Goal: Ask a question: Seek information or help from site administrators or community

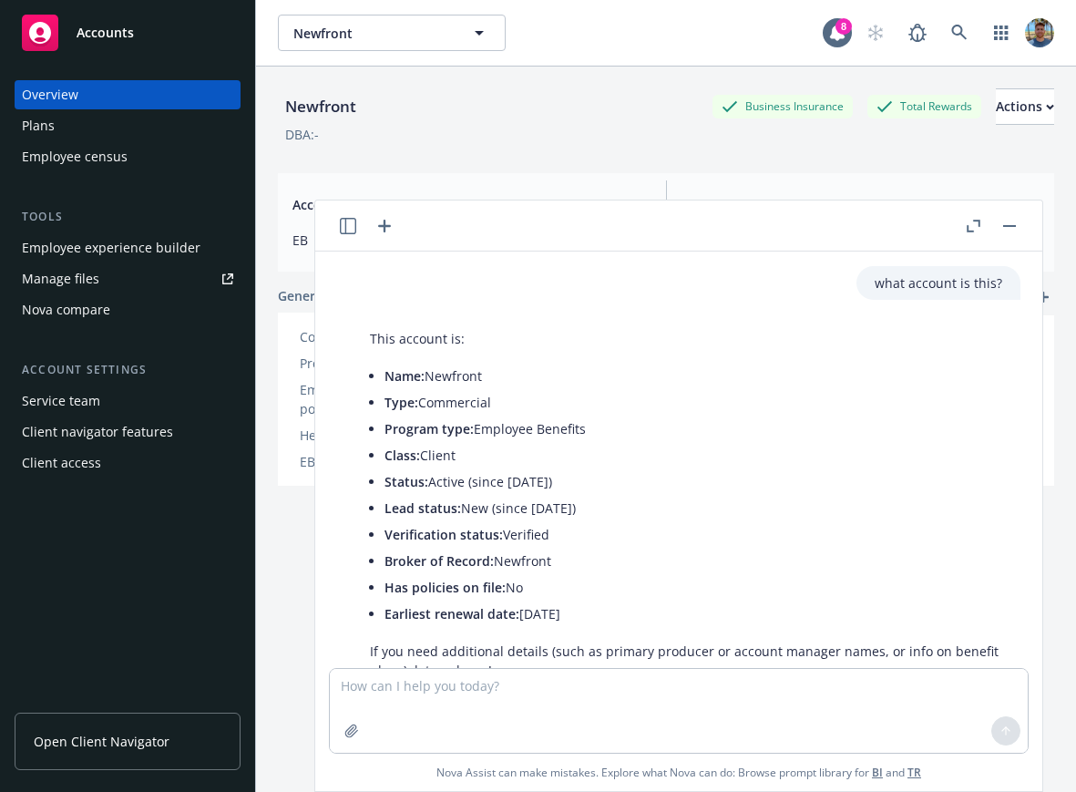
scroll to position [193, 0]
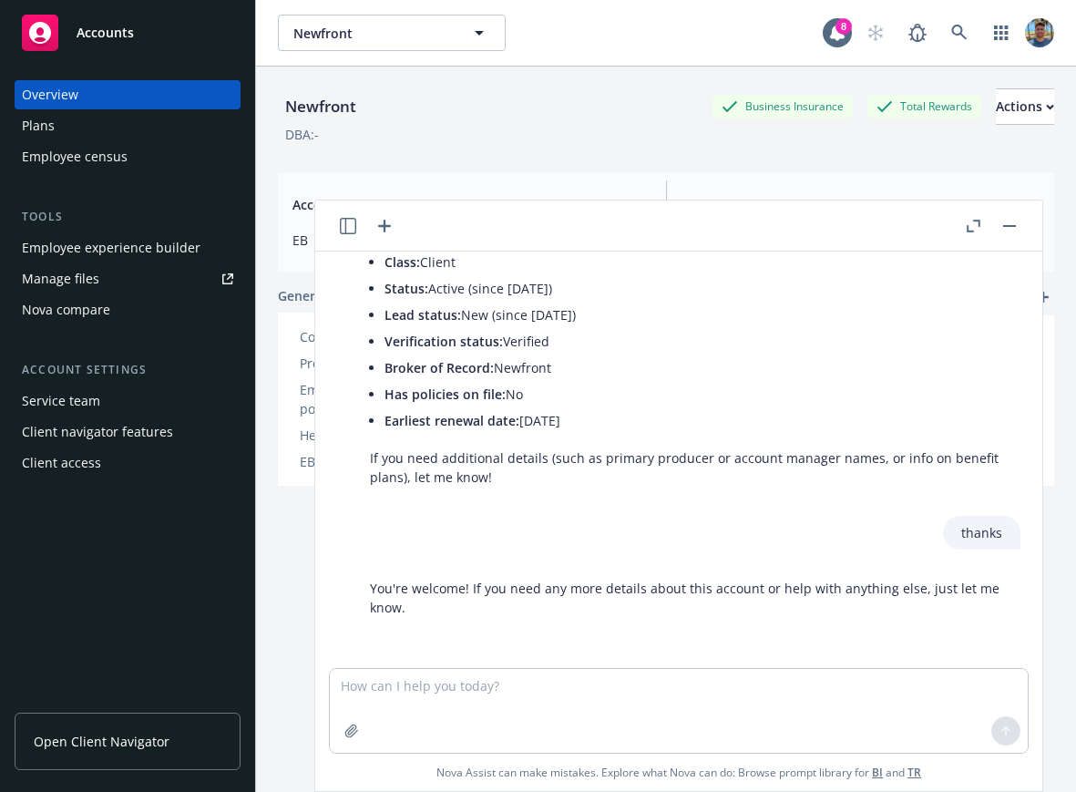
click at [554, 689] on textarea at bounding box center [679, 711] width 698 height 84
click at [346, 224] on icon "button" at bounding box center [348, 226] width 16 height 16
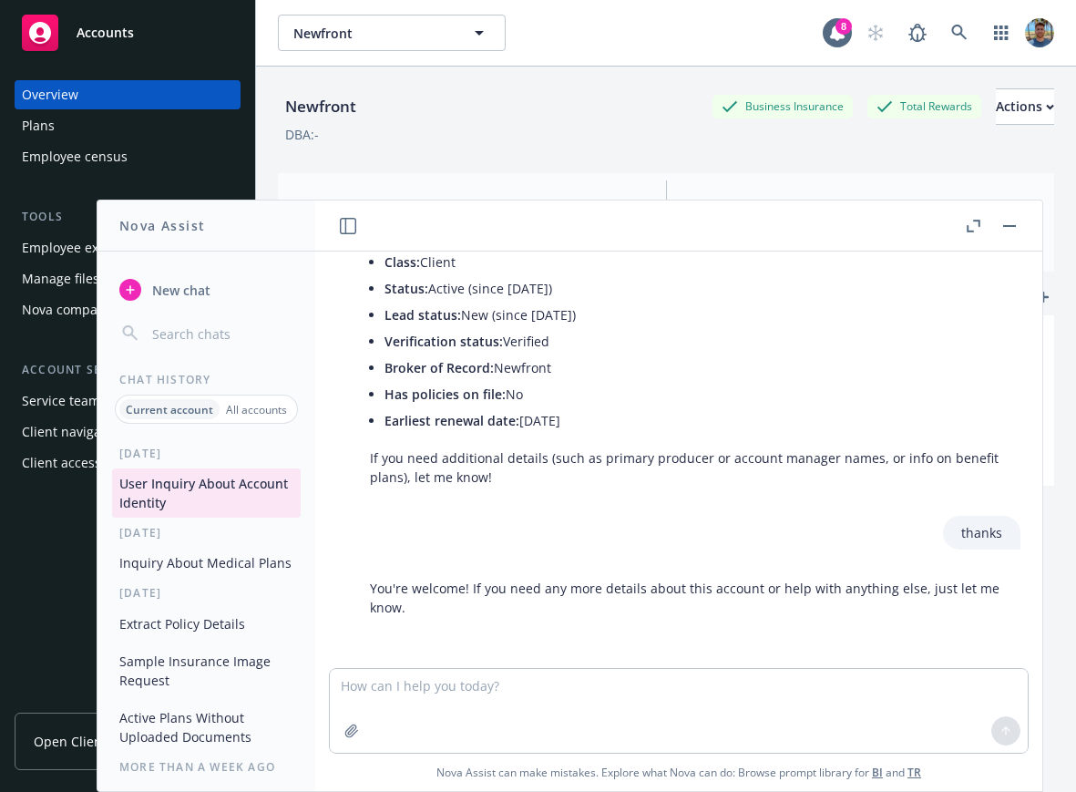
click at [241, 573] on button "Inquiry About Medical Plans" at bounding box center [206, 563] width 189 height 30
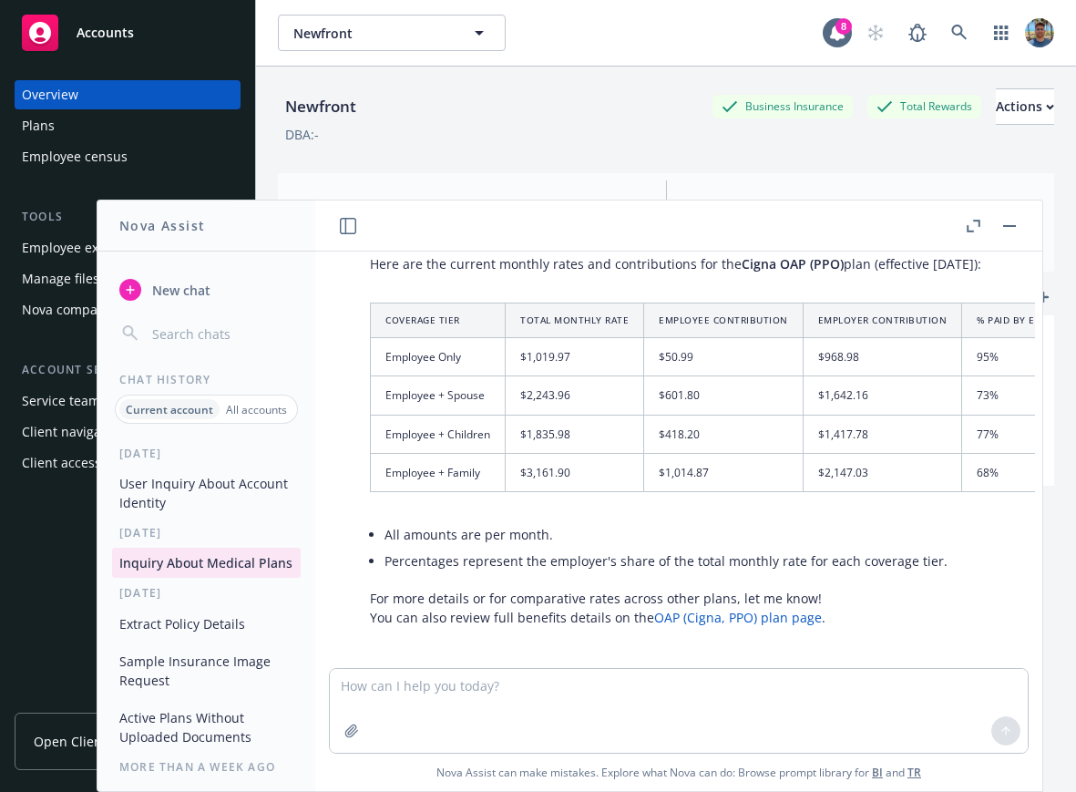
scroll to position [1218, 0]
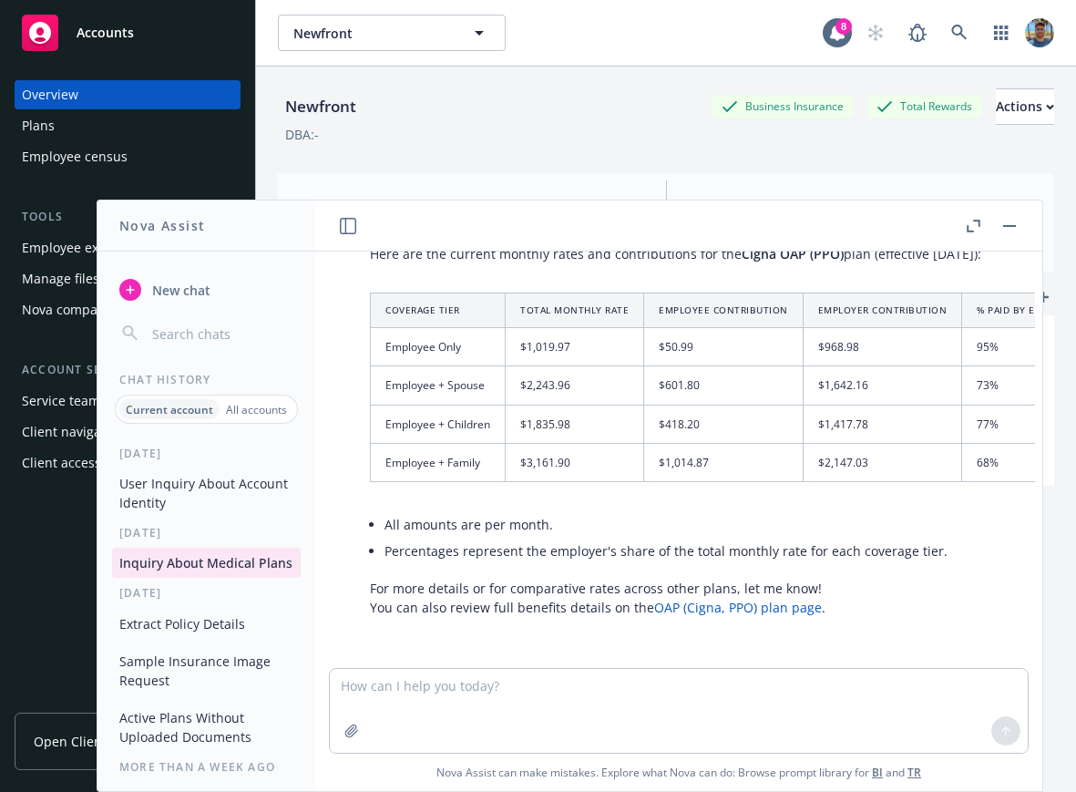
click at [230, 495] on button "User Inquiry About Account Identity" at bounding box center [206, 492] width 189 height 49
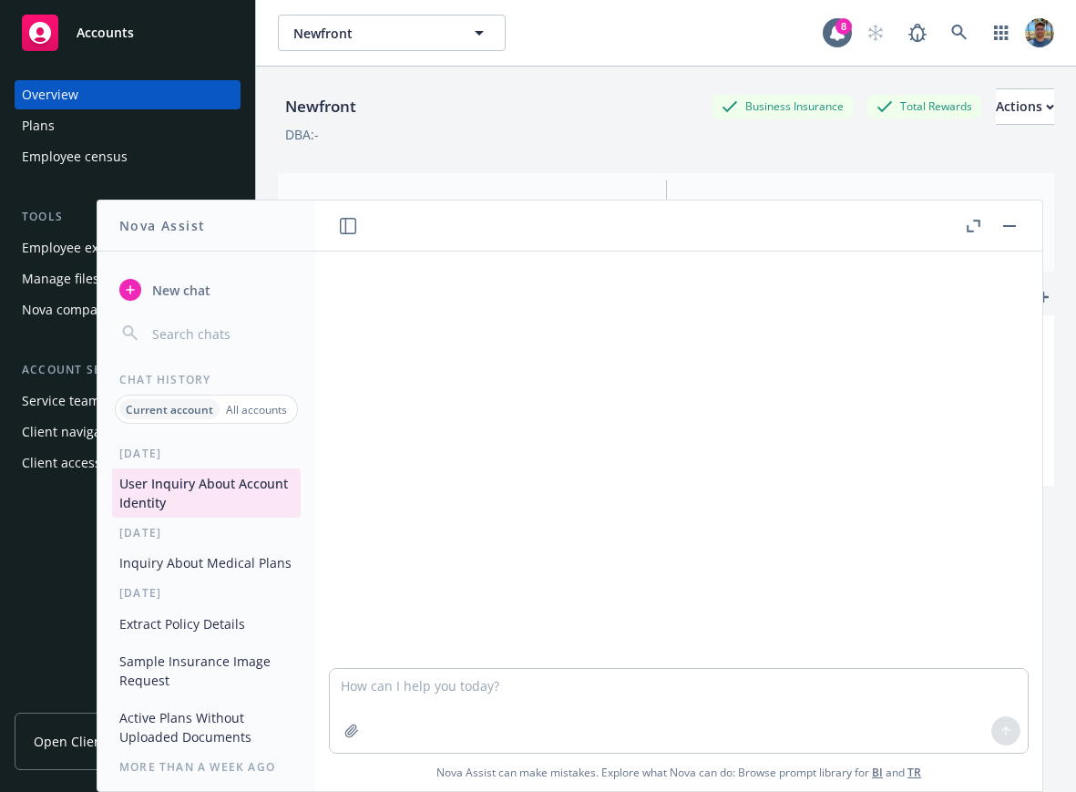
scroll to position [193, 0]
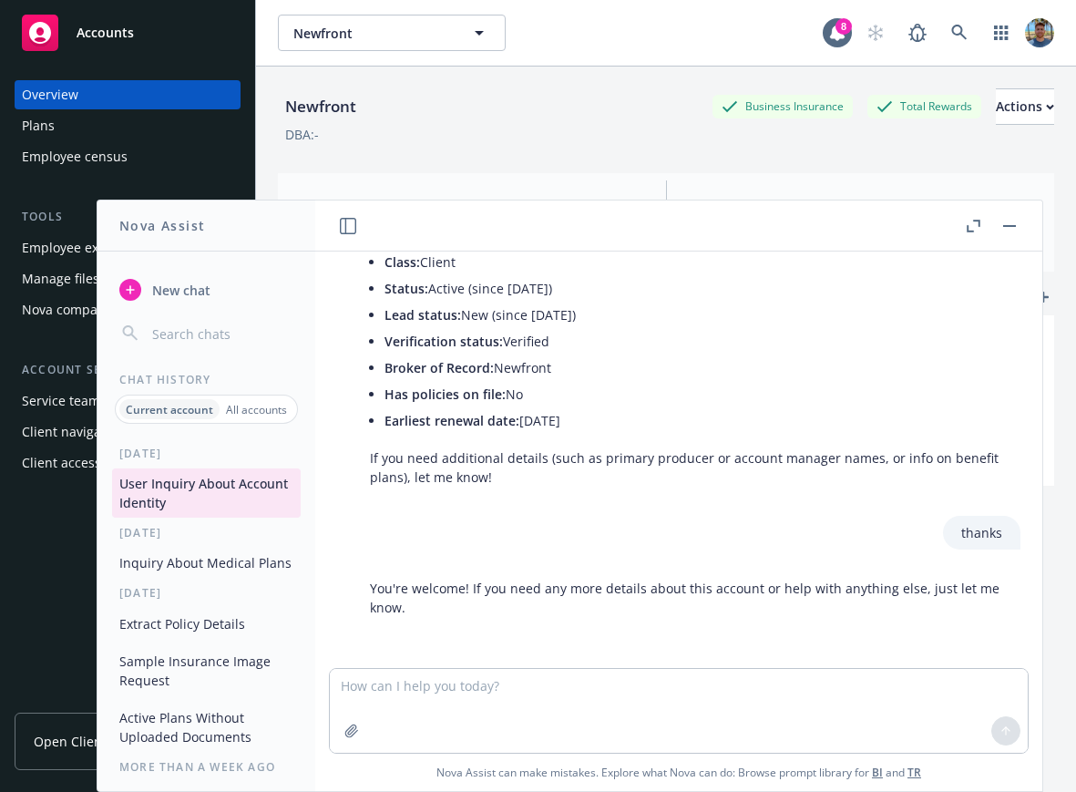
click at [193, 566] on button "Inquiry About Medical Plans" at bounding box center [206, 563] width 189 height 30
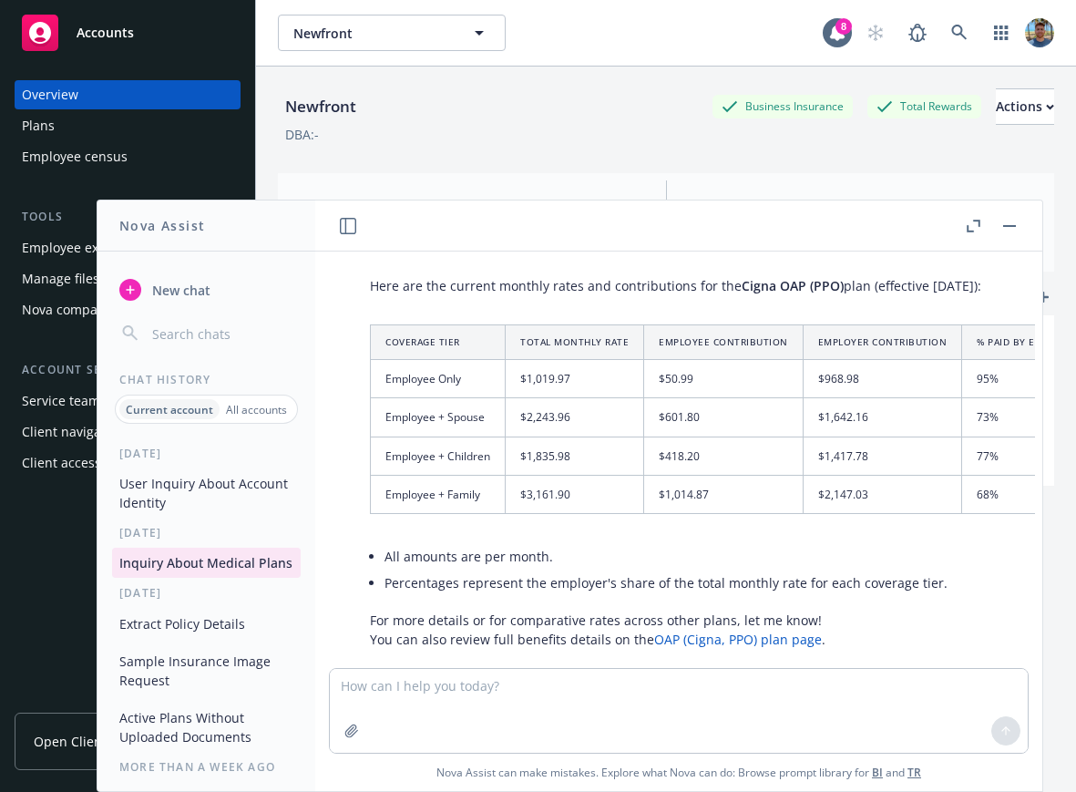
scroll to position [1177, 0]
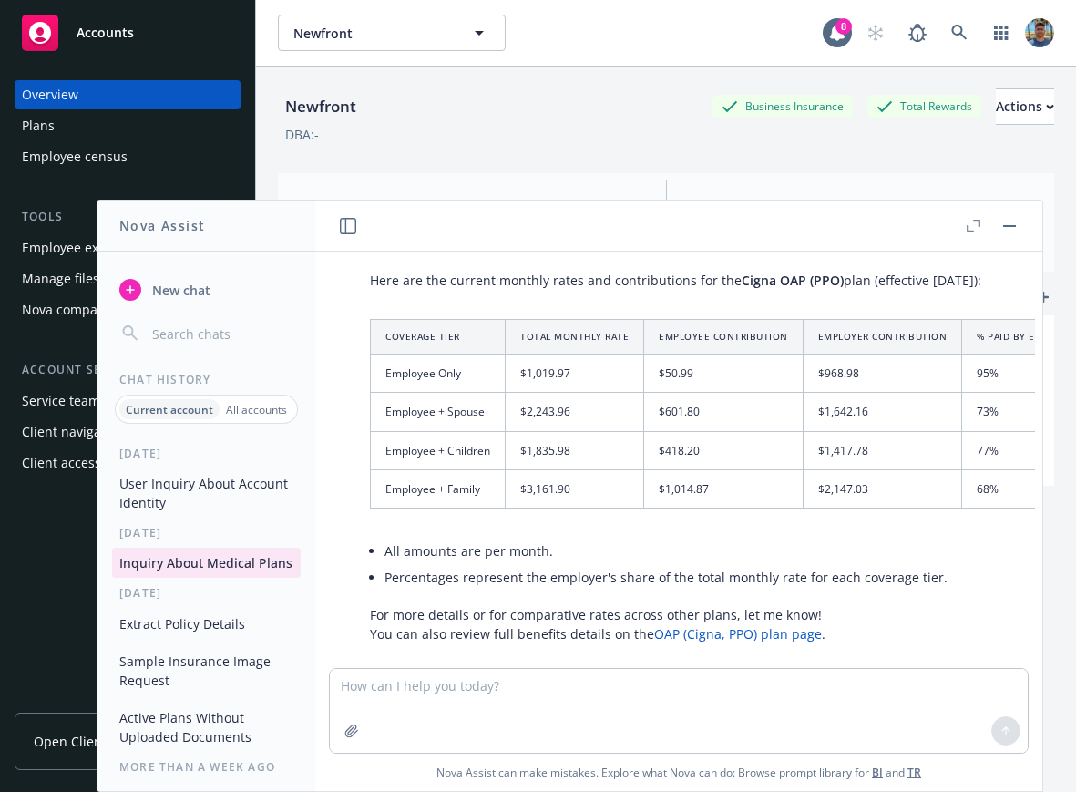
click at [227, 494] on button "User Inquiry About Account Identity" at bounding box center [206, 492] width 189 height 49
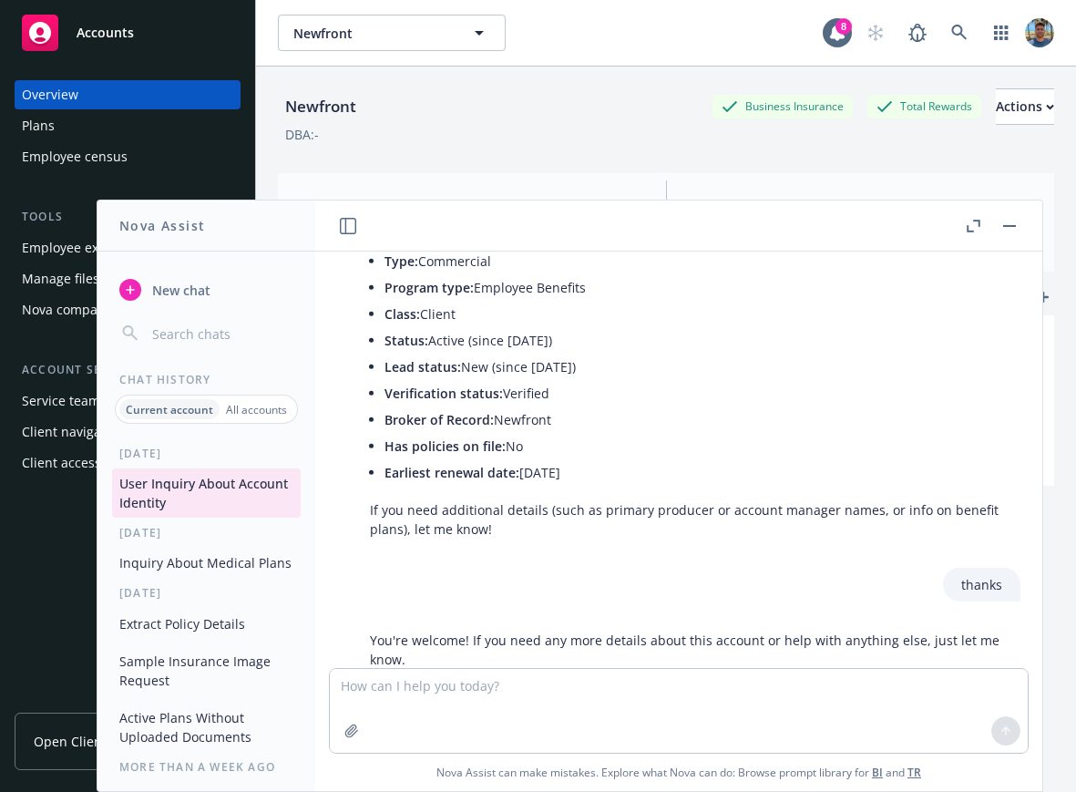
scroll to position [153, 0]
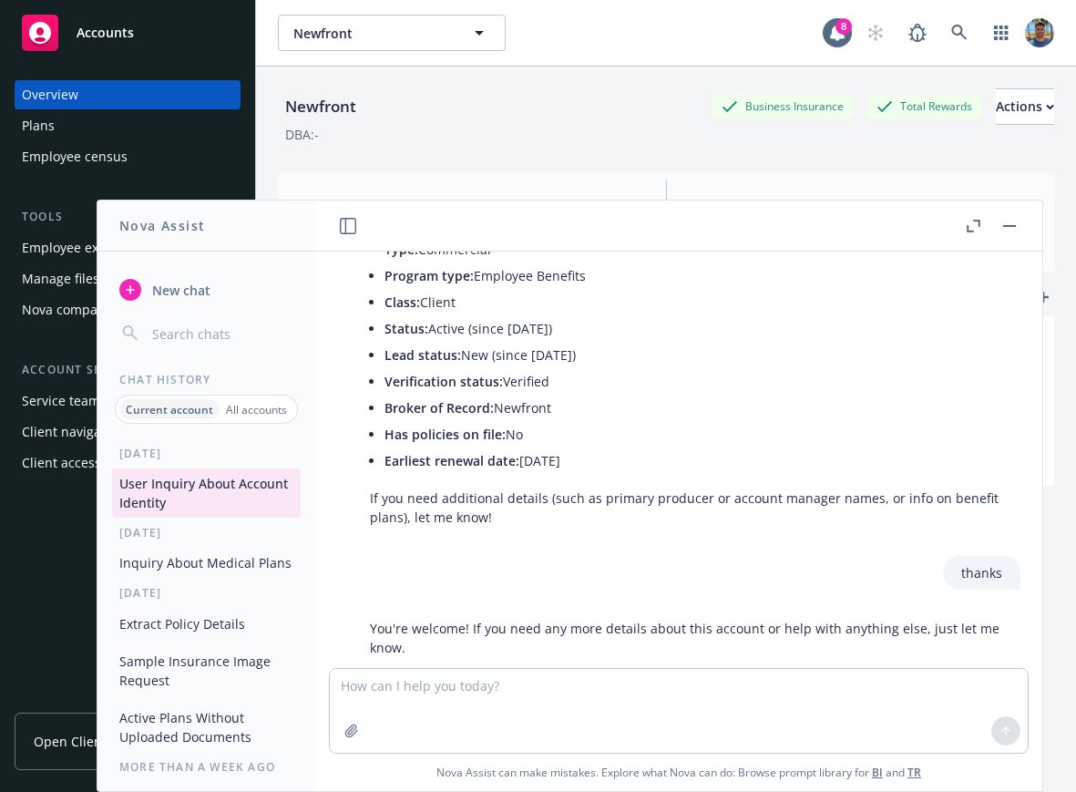
click at [200, 571] on button "Inquiry About Medical Plans" at bounding box center [206, 563] width 189 height 30
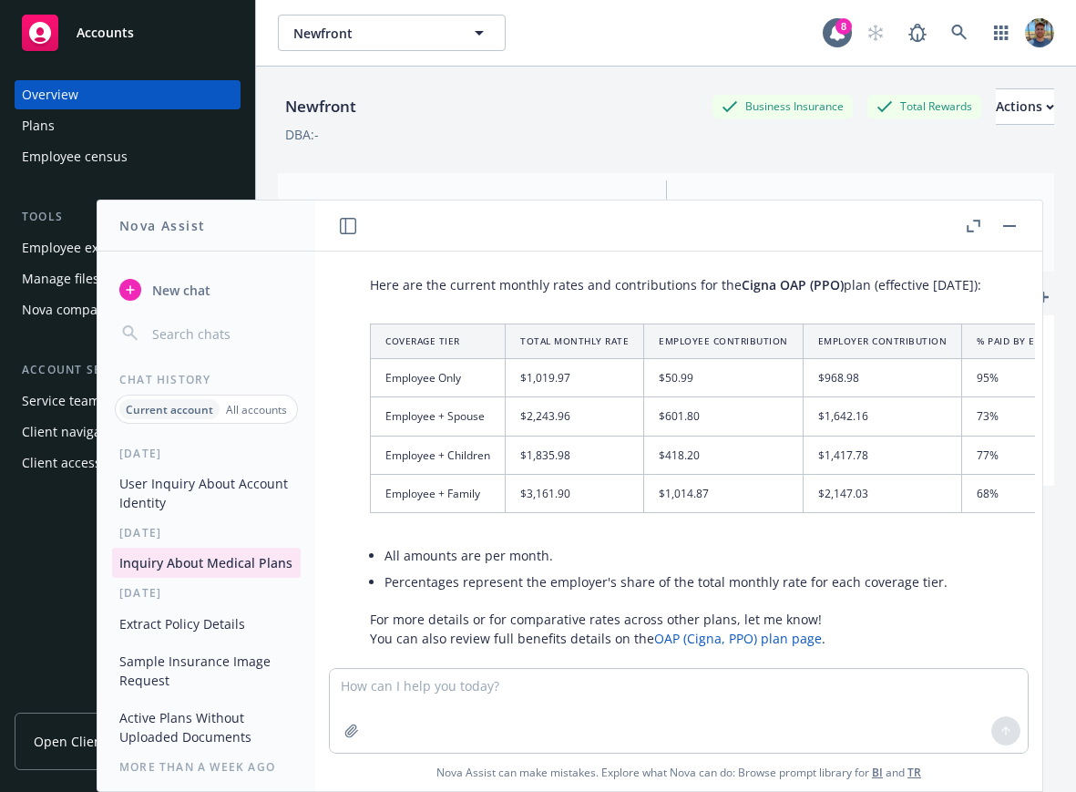
scroll to position [1177, 0]
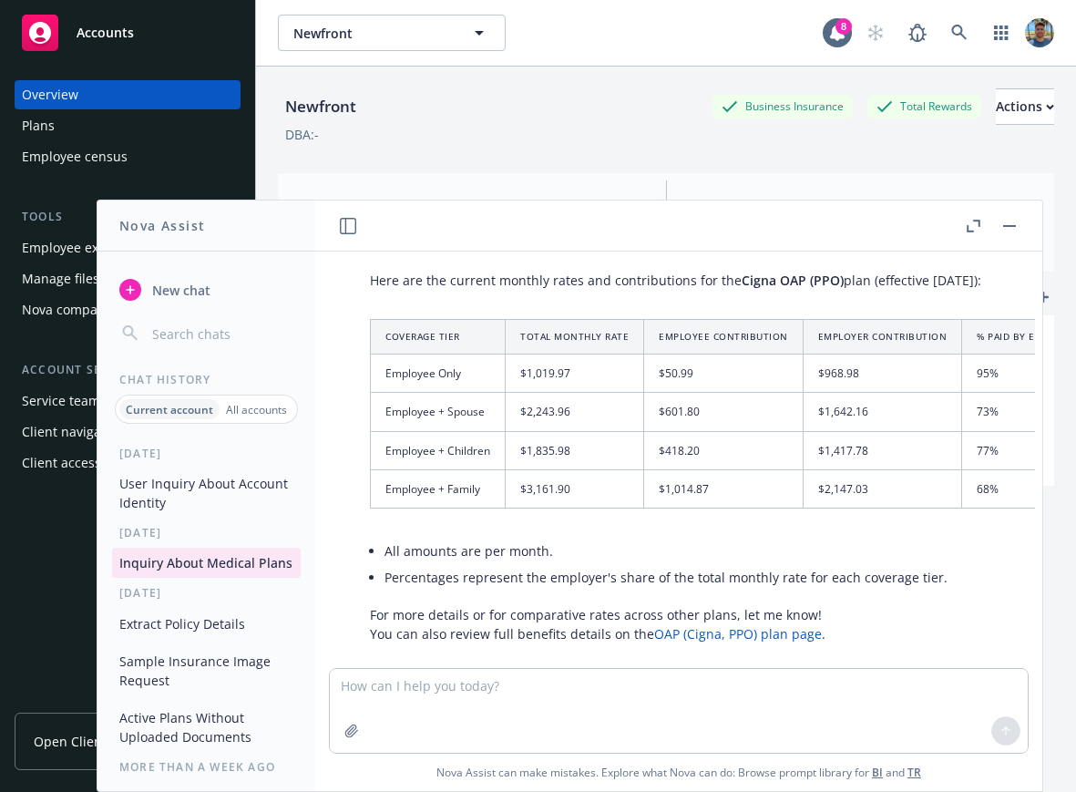
click at [236, 499] on button "User Inquiry About Account Identity" at bounding box center [206, 492] width 189 height 49
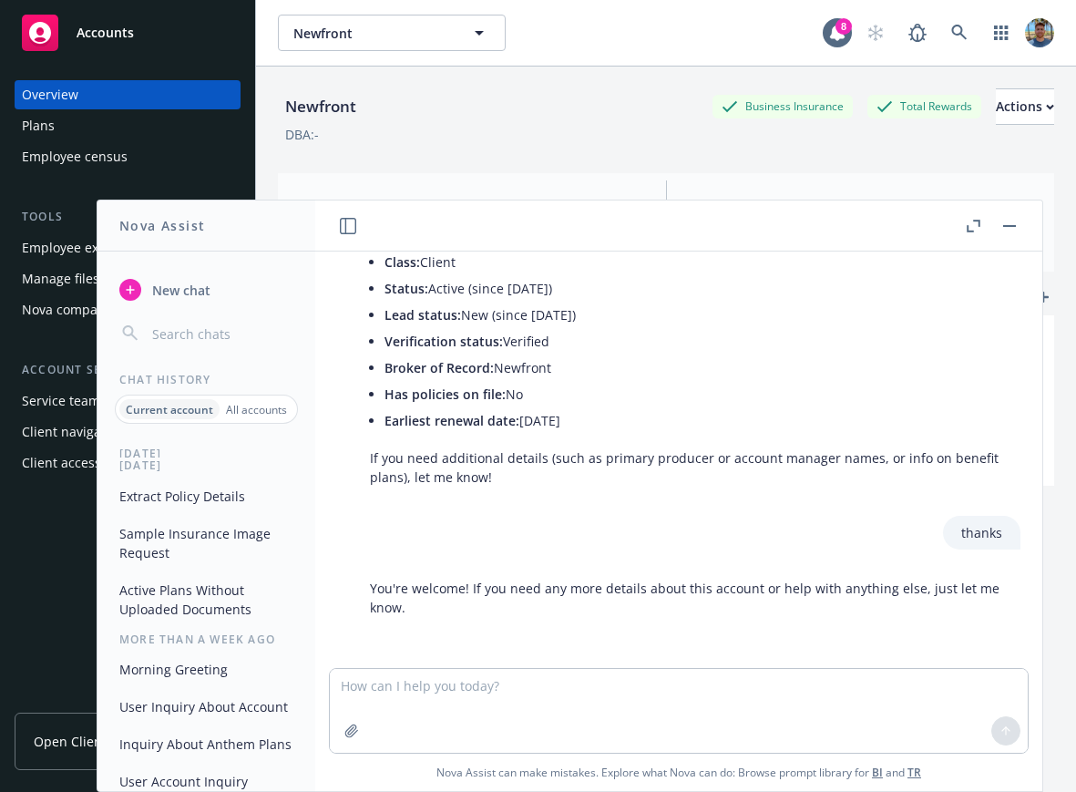
scroll to position [0, 0]
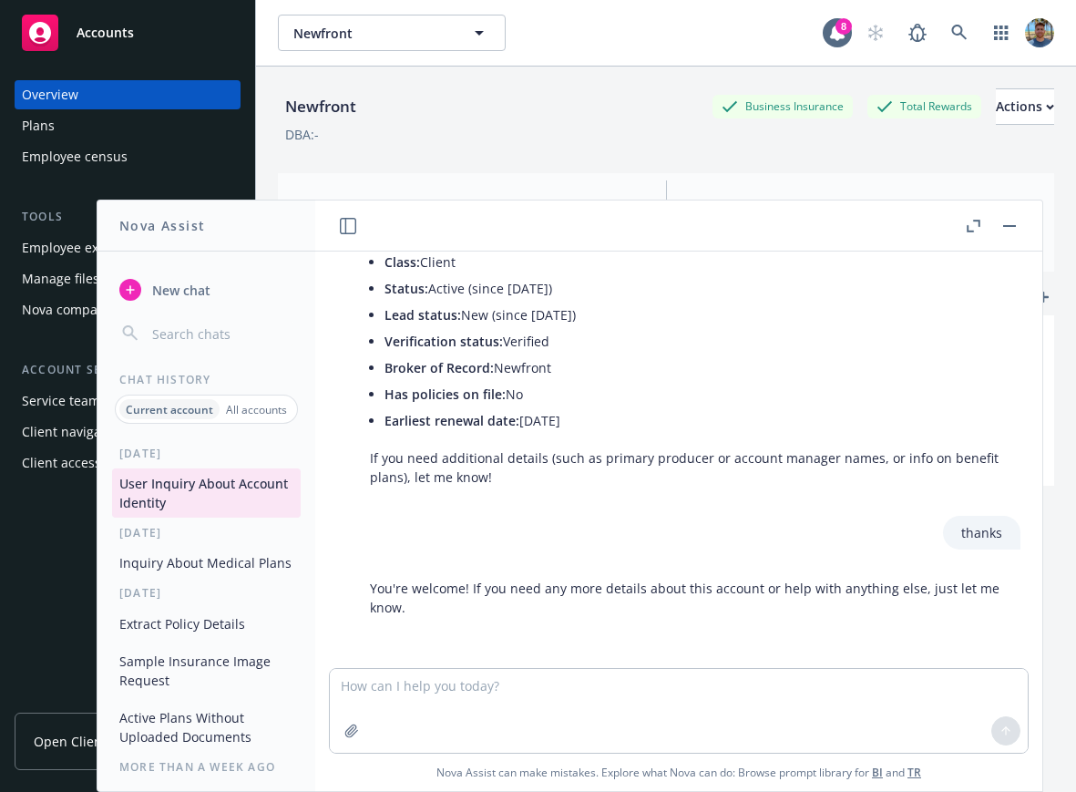
click at [224, 560] on button "Inquiry About Medical Plans" at bounding box center [206, 563] width 189 height 30
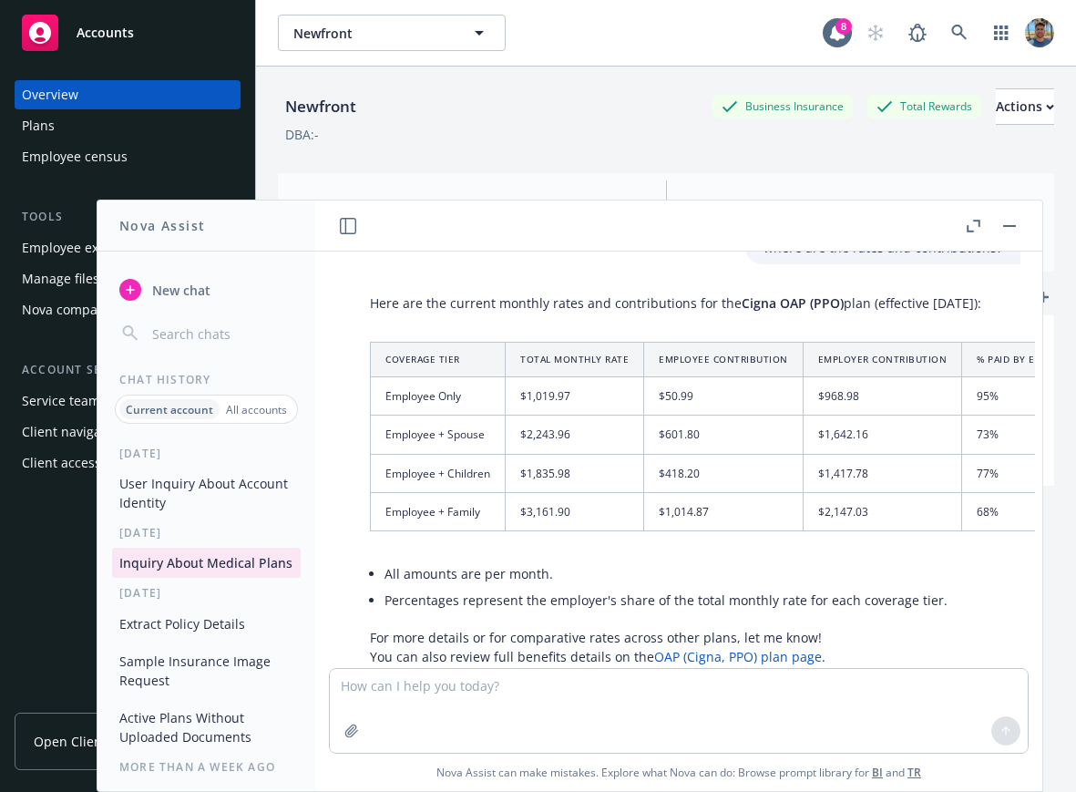
scroll to position [1177, 0]
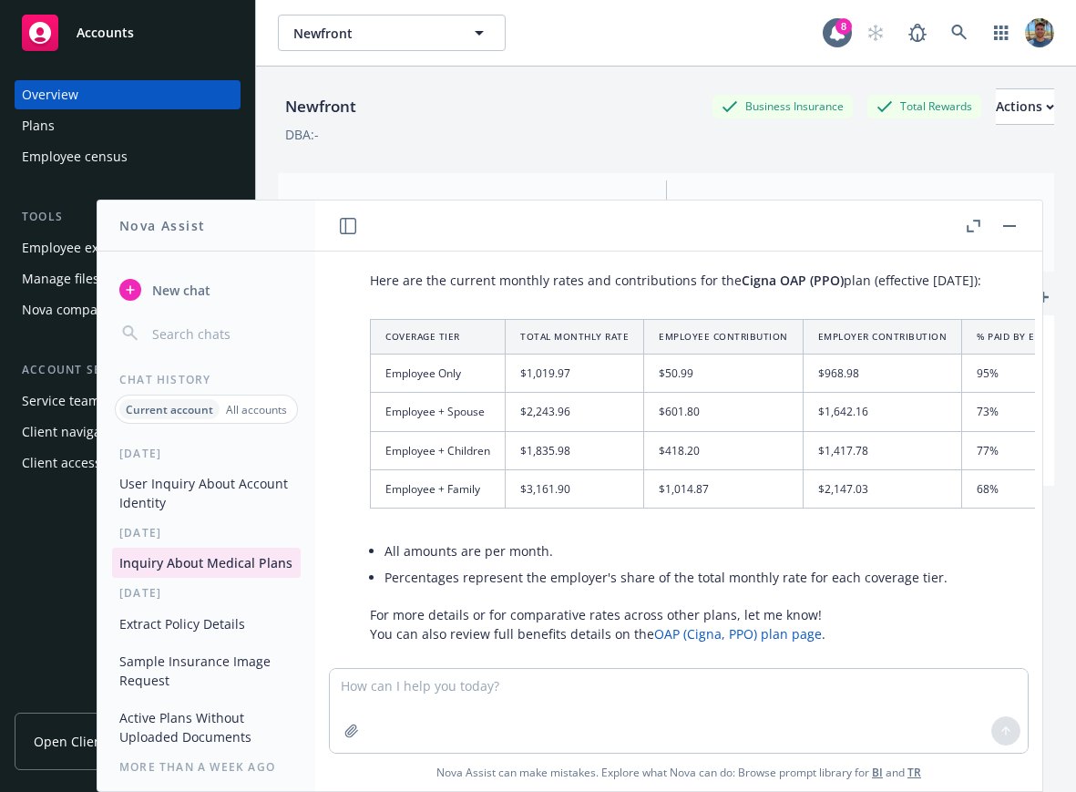
click at [167, 639] on button "Extract Policy Details" at bounding box center [206, 624] width 189 height 30
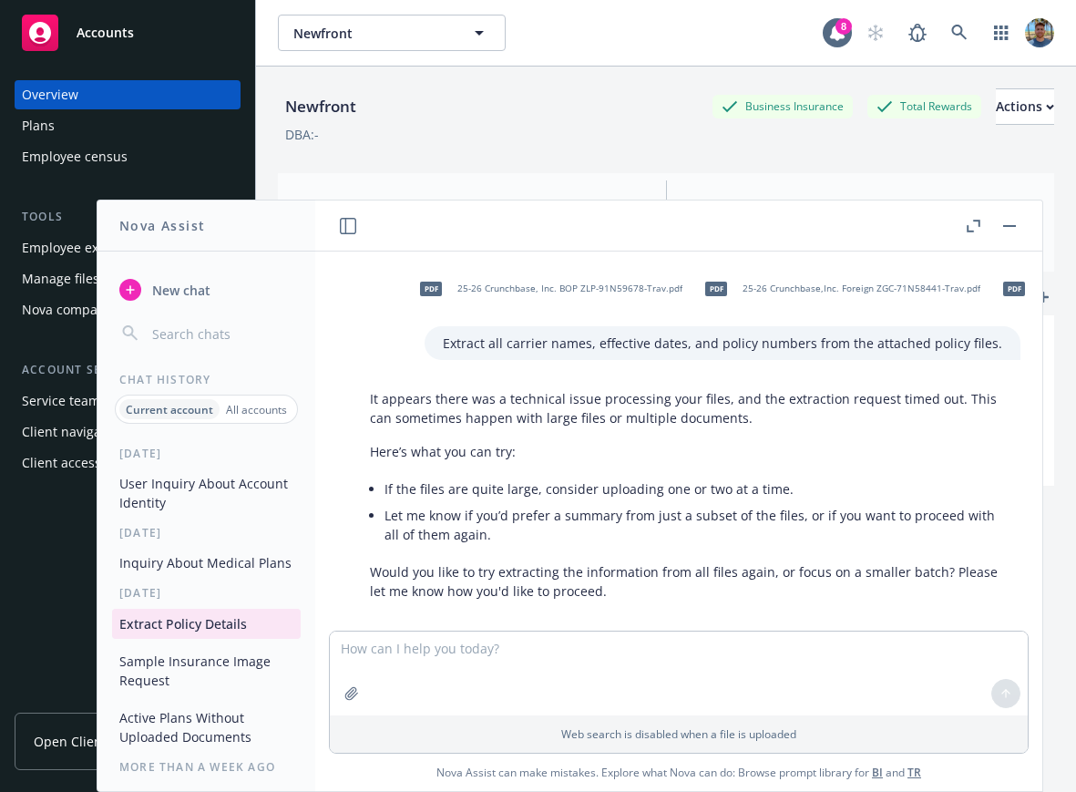
click at [177, 671] on button "Sample Insurance Image Request" at bounding box center [206, 670] width 189 height 49
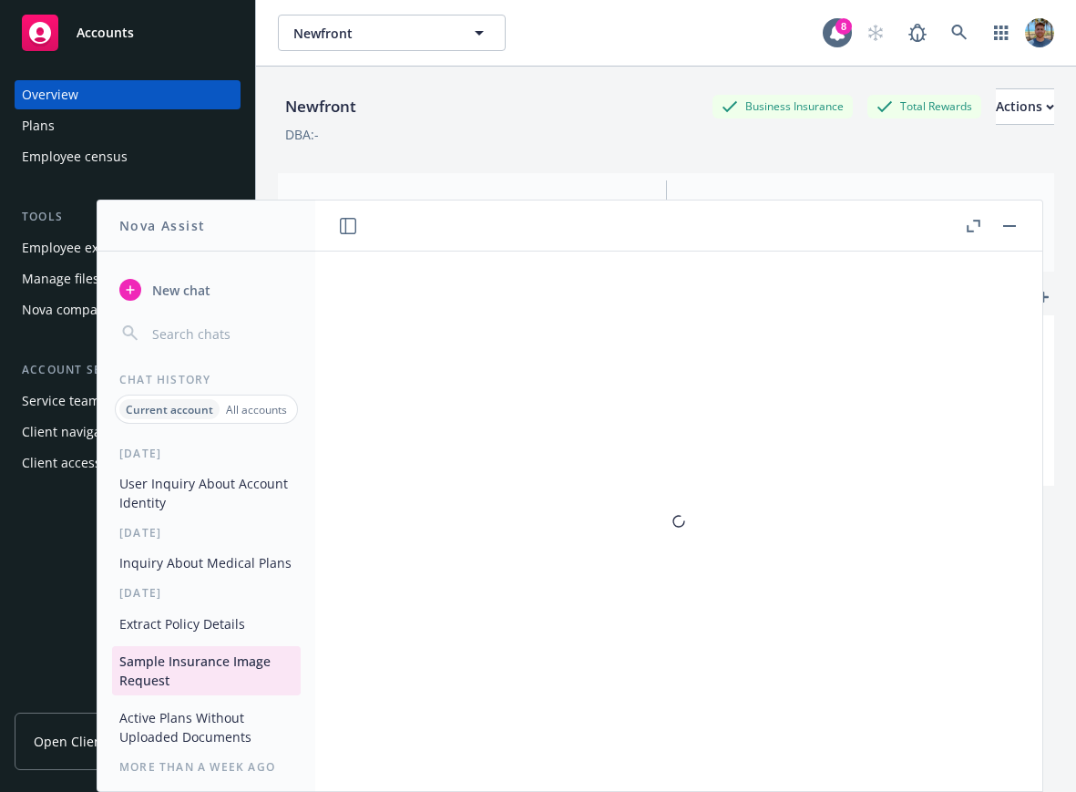
click at [186, 639] on button "Extract Policy Details" at bounding box center [206, 624] width 189 height 30
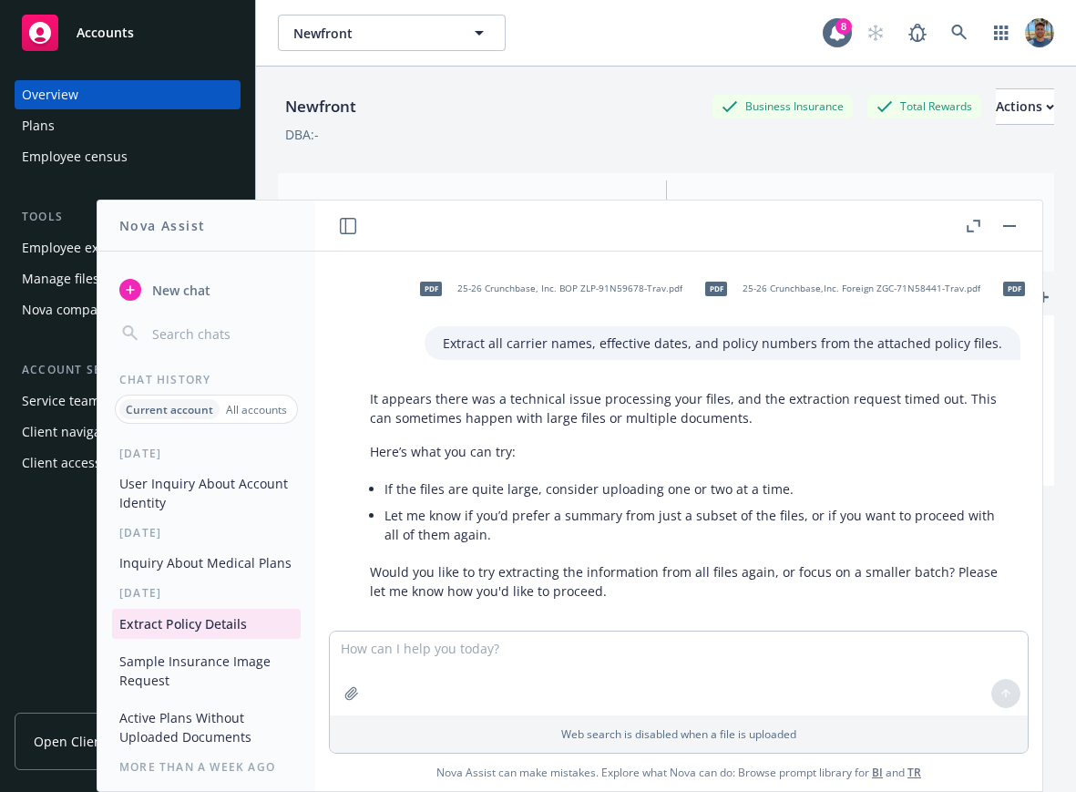
drag, startPoint x: 177, startPoint y: 677, endPoint x: 203, endPoint y: 664, distance: 29.3
click at [178, 678] on button "Sample Insurance Image Request" at bounding box center [206, 670] width 189 height 49
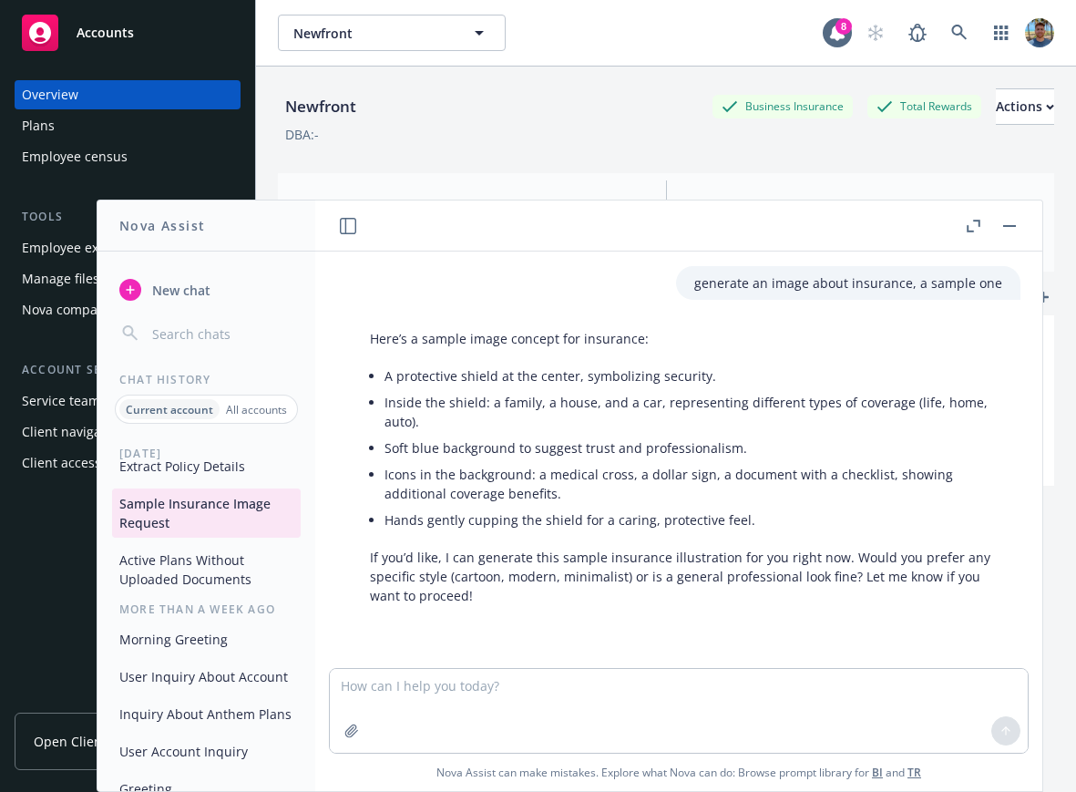
scroll to position [131, 0]
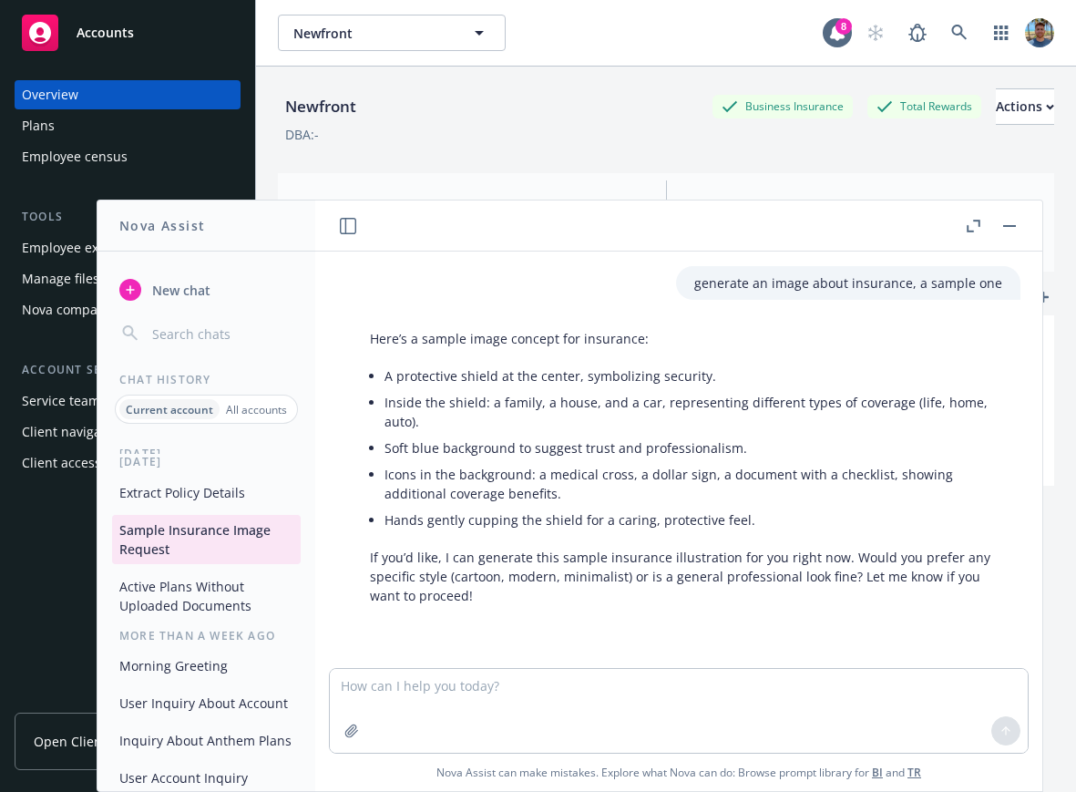
click at [193, 621] on button "Active Plans Without Uploaded Documents" at bounding box center [206, 595] width 189 height 49
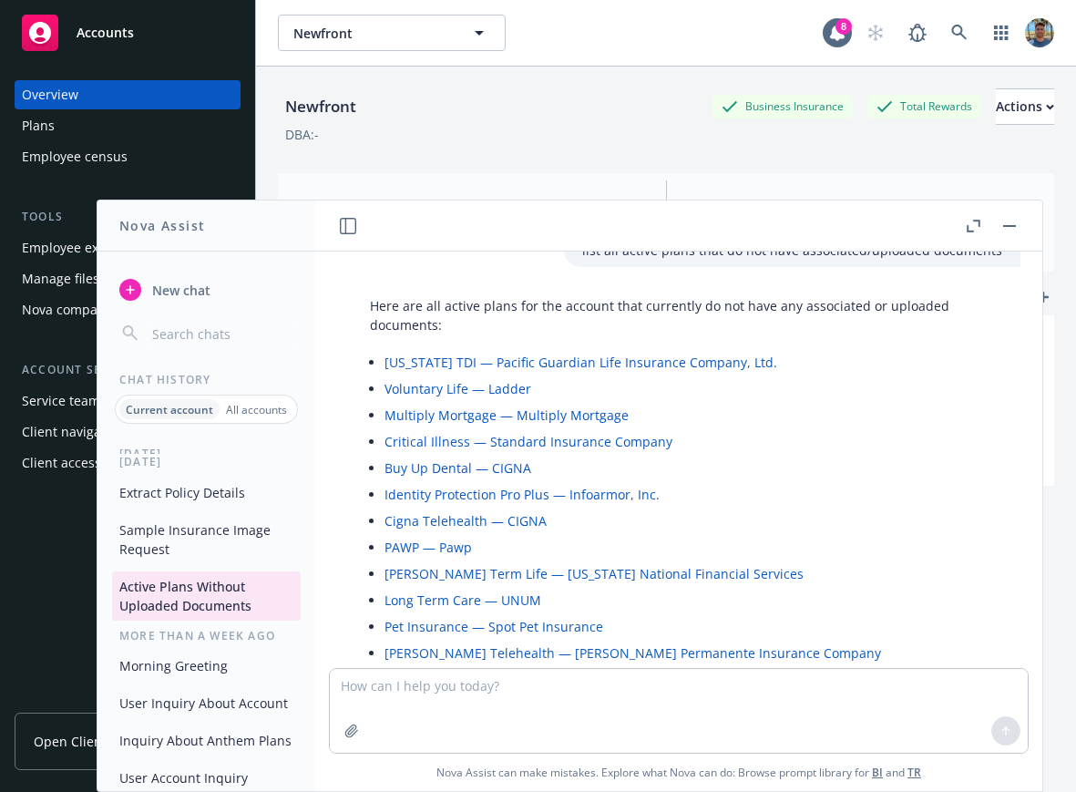
scroll to position [0, 0]
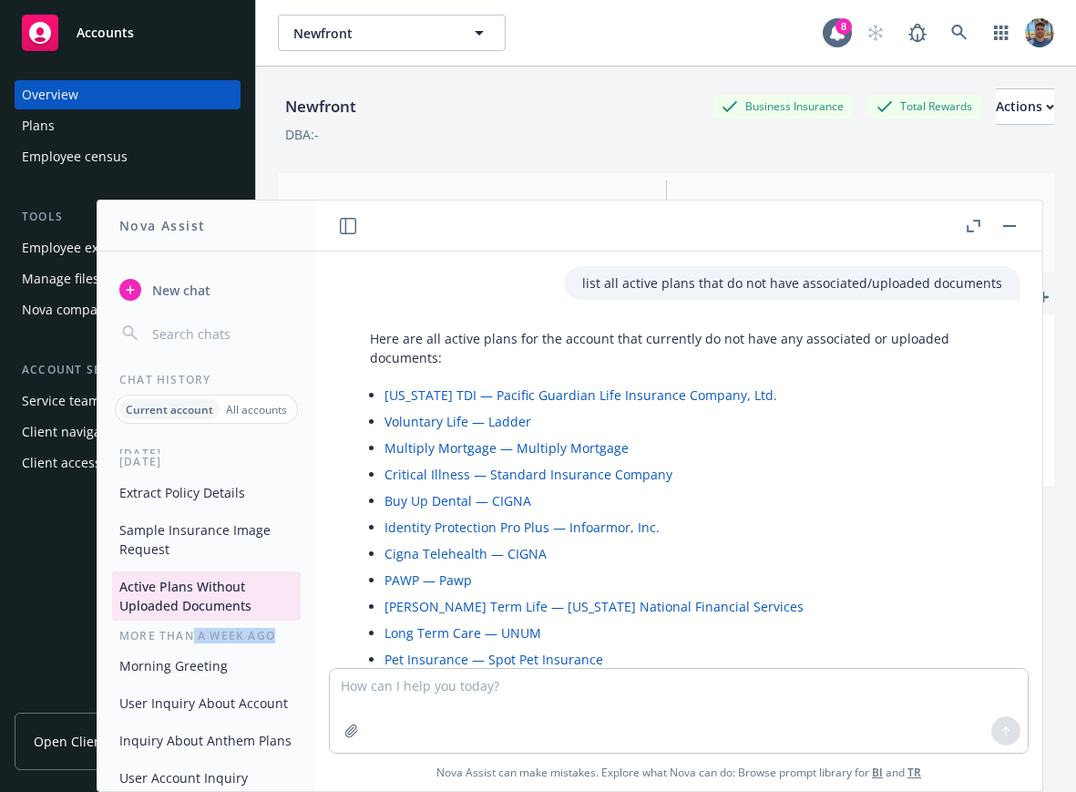
click at [190, 664] on div "[DATE] User Inquiry About Account Identity [DATE] Inquiry About Medical Plans […" at bounding box center [207, 618] width 218 height 345
click at [190, 677] on button "Morning Greeting" at bounding box center [206, 666] width 189 height 30
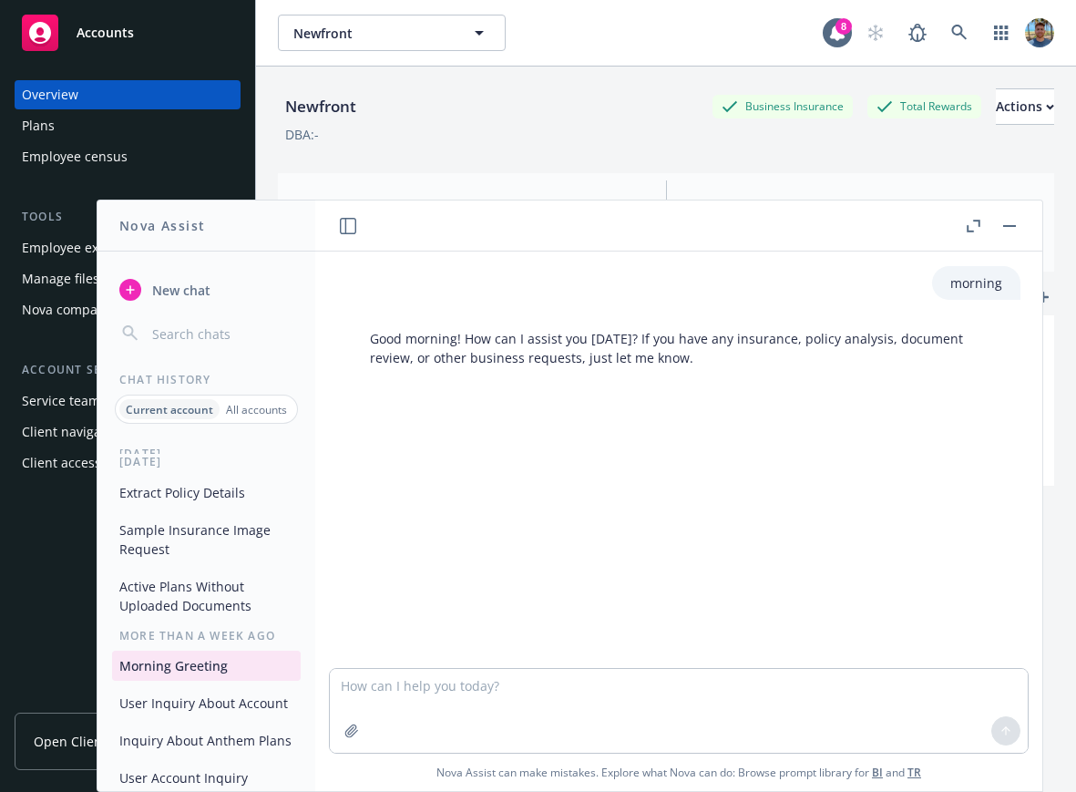
click at [207, 718] on button "User Inquiry About Account" at bounding box center [206, 703] width 189 height 30
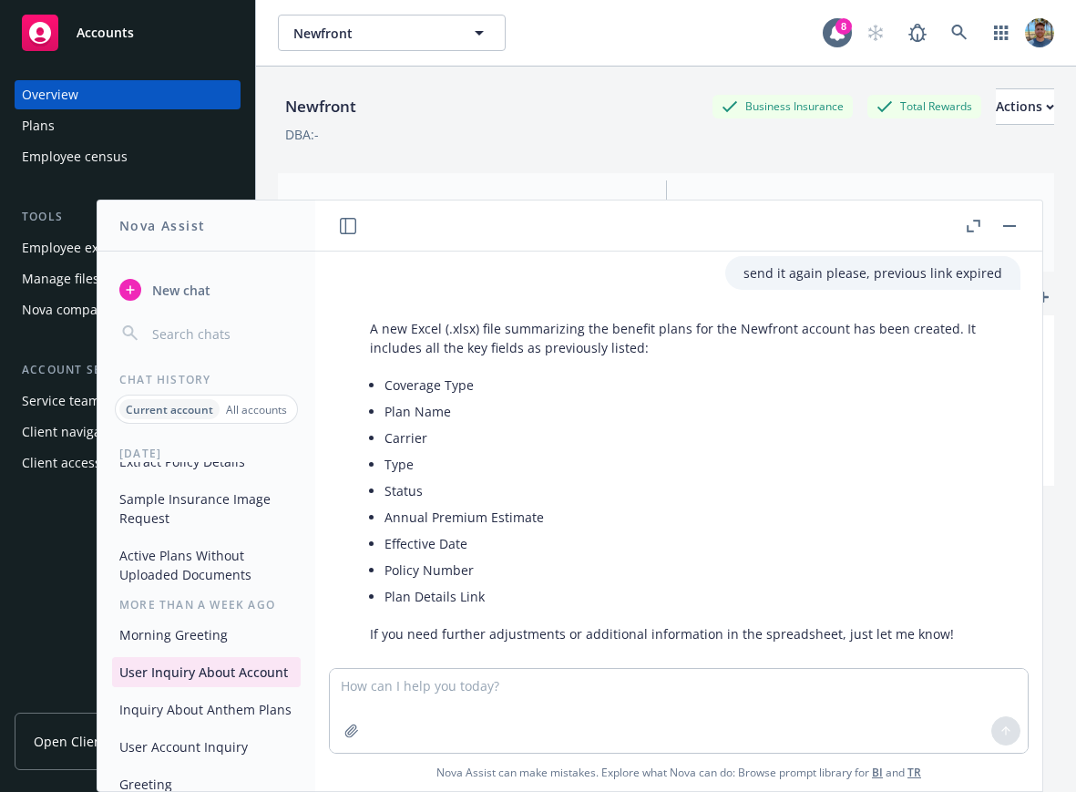
scroll to position [310, 0]
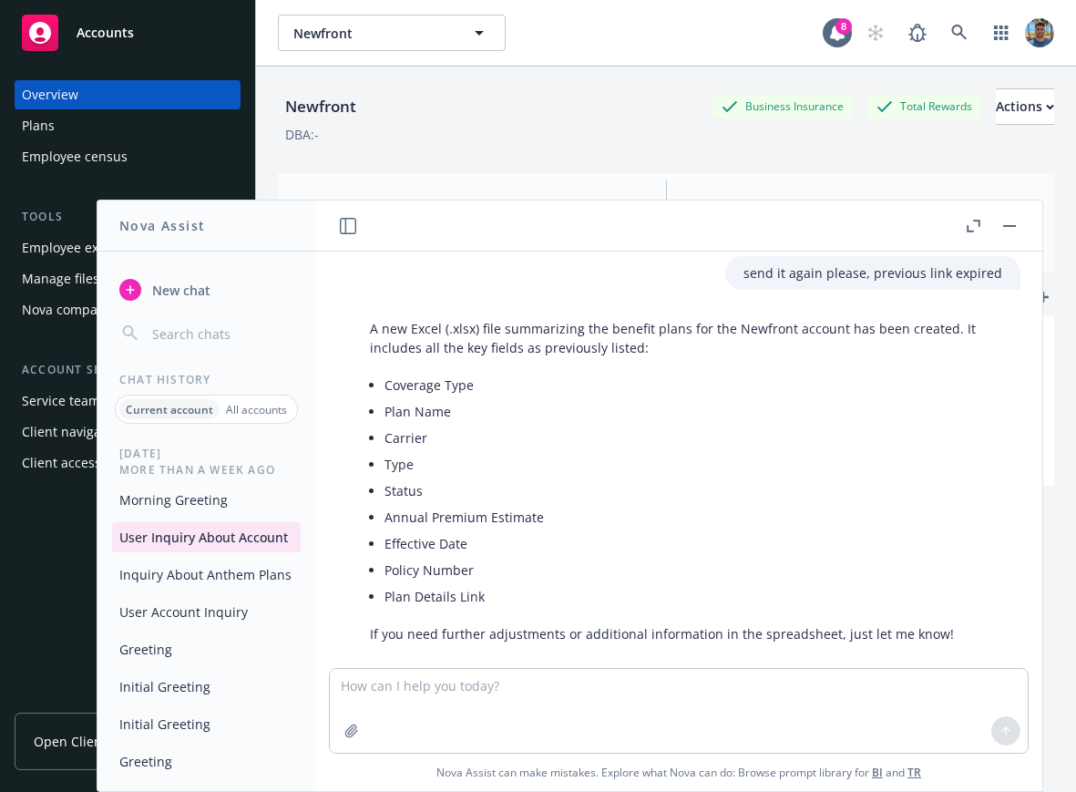
click at [193, 590] on button "Inquiry About Anthem Plans" at bounding box center [206, 575] width 189 height 30
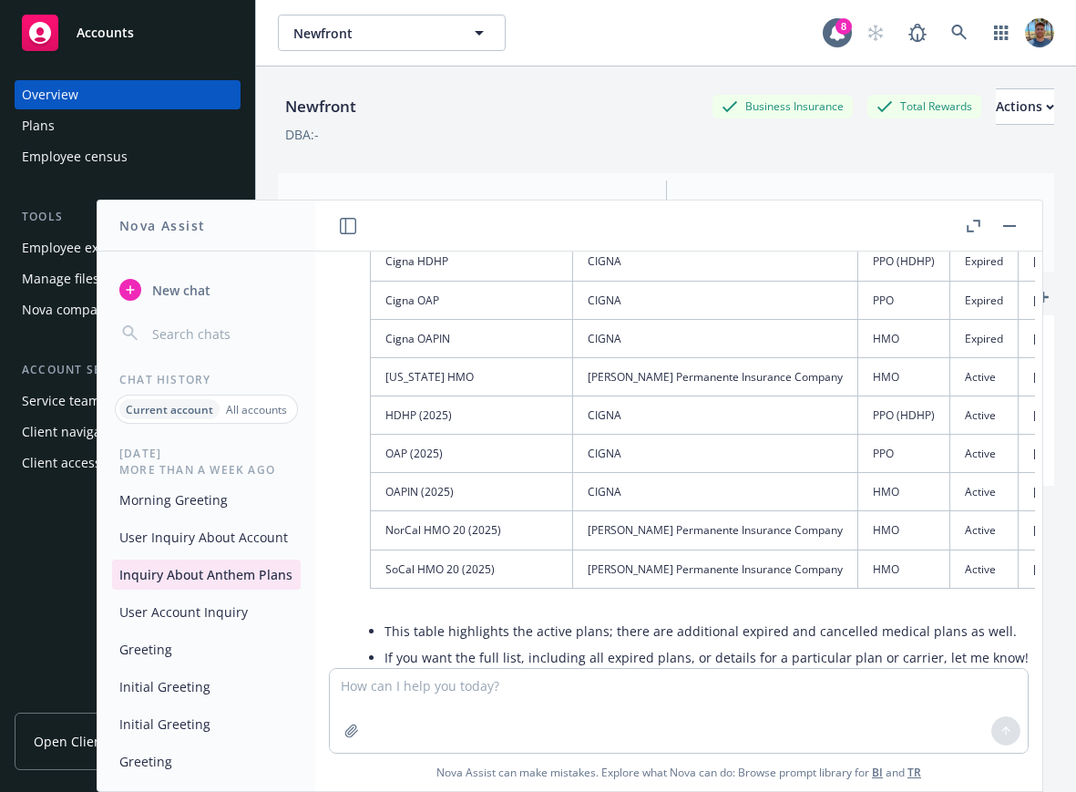
scroll to position [0, 0]
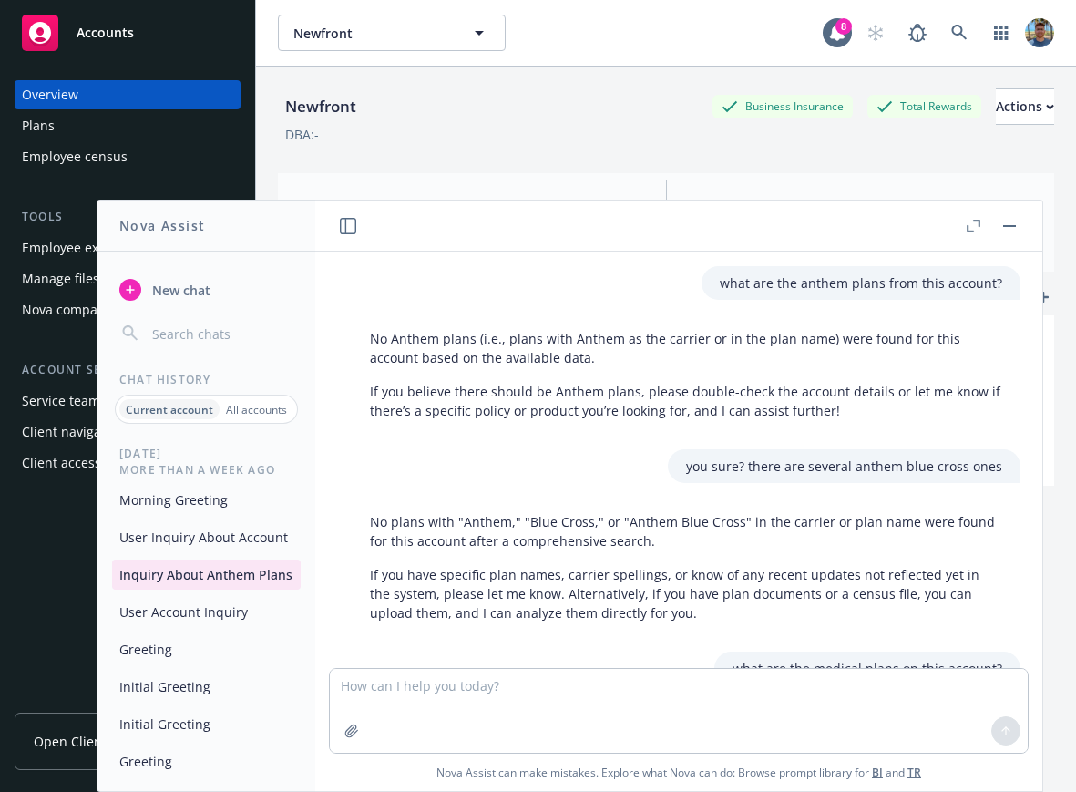
click at [220, 627] on button "User Account Inquiry" at bounding box center [206, 612] width 189 height 30
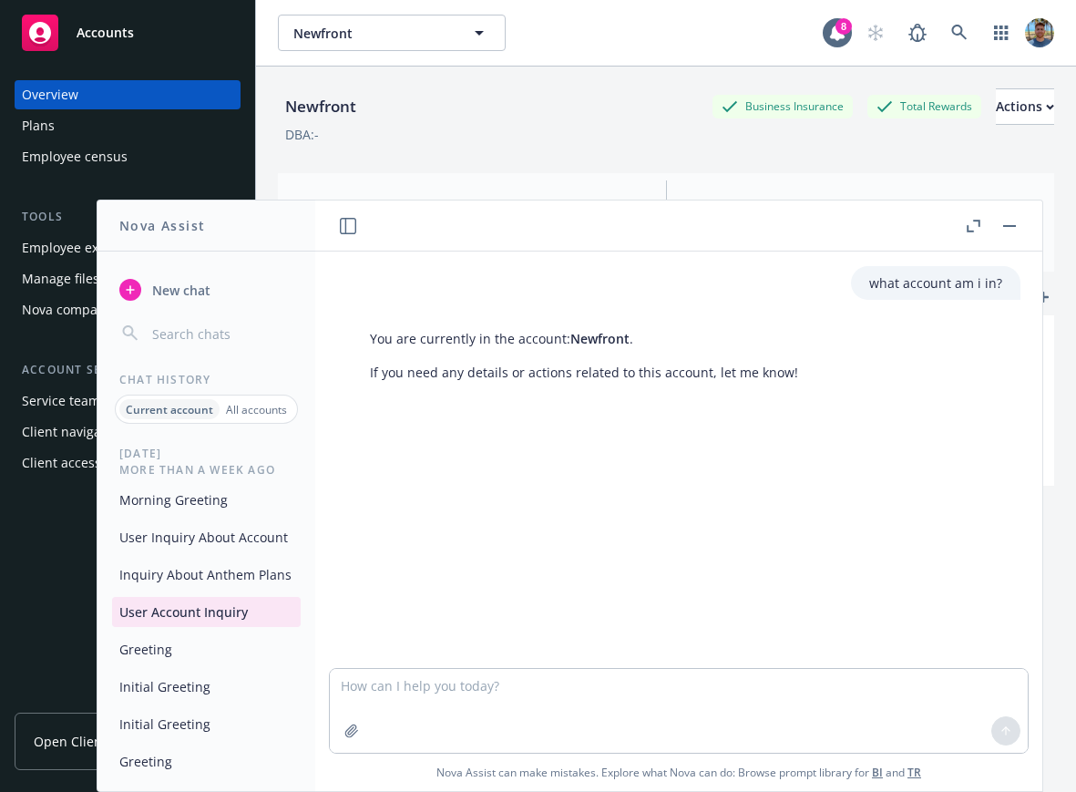
scroll to position [354, 0]
click at [190, 693] on button "Initial Greeting" at bounding box center [206, 687] width 189 height 30
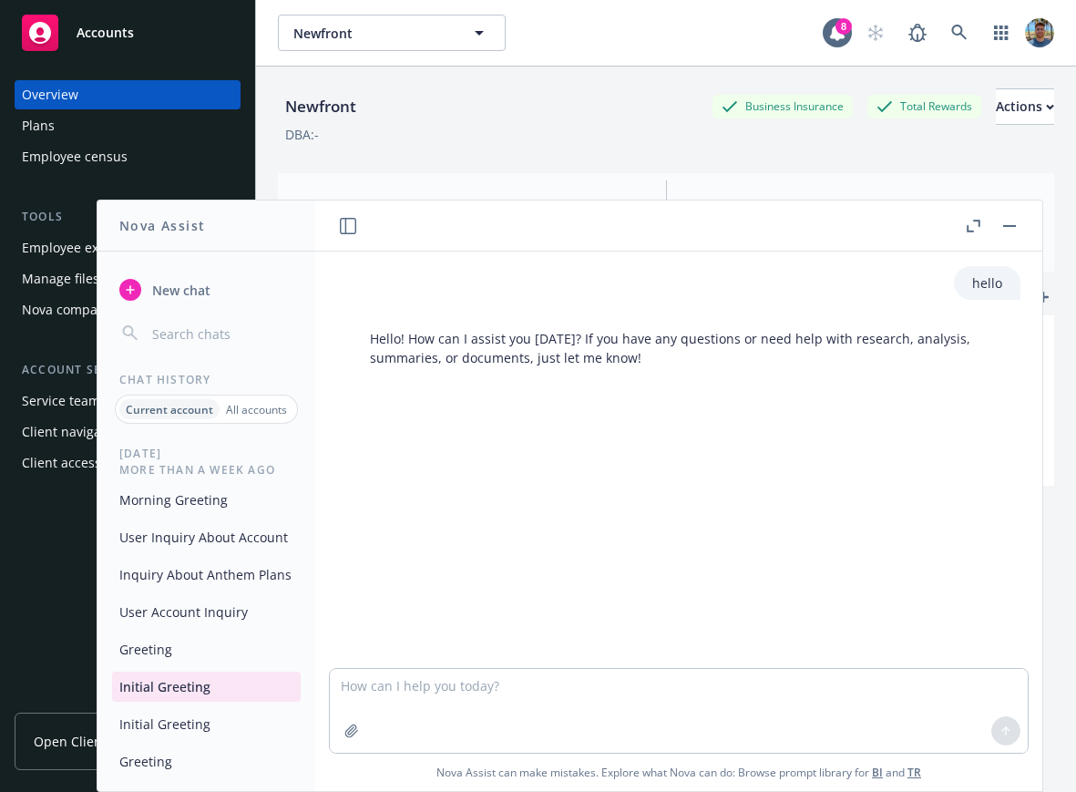
click at [219, 735] on button "Initial Greeting" at bounding box center [206, 724] width 189 height 30
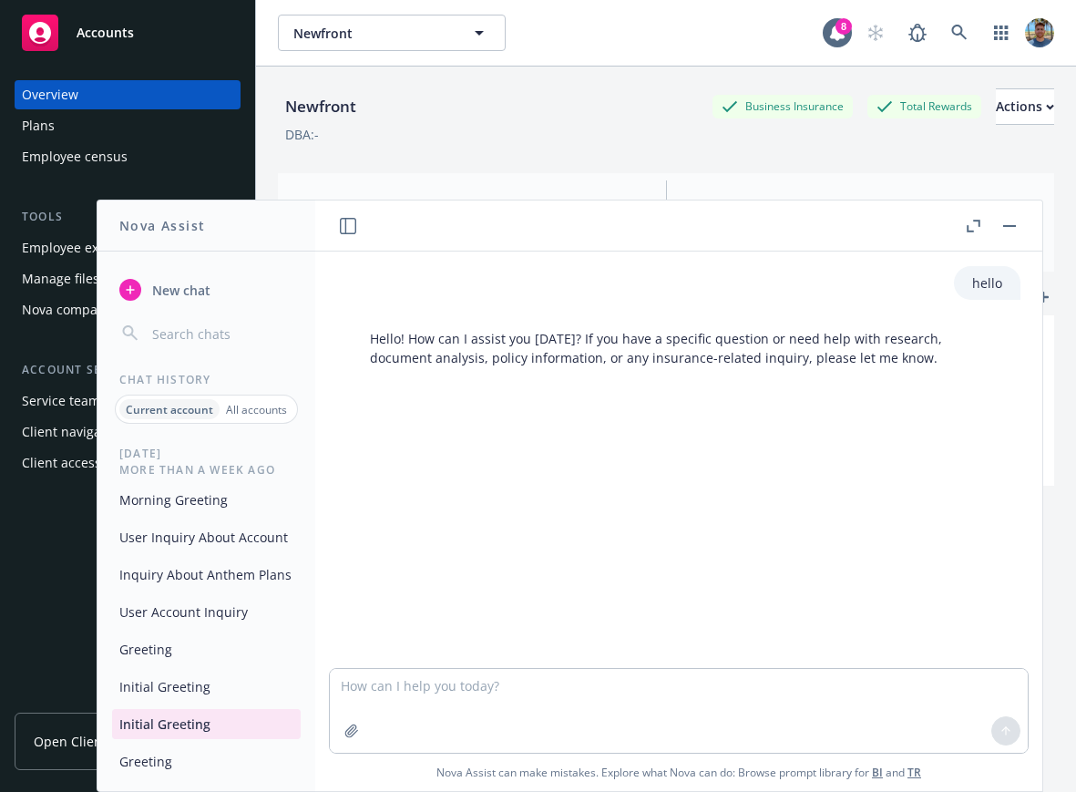
click at [200, 769] on button "Greeting" at bounding box center [206, 761] width 189 height 30
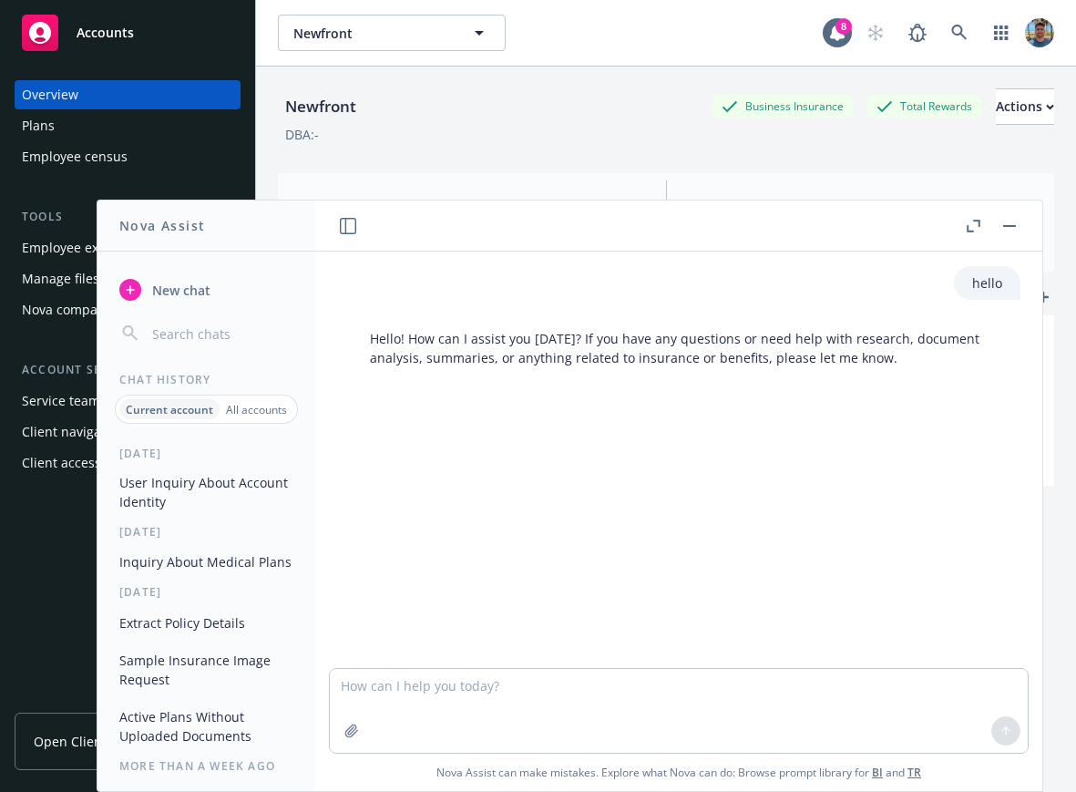
scroll to position [0, 0]
click at [202, 488] on button "User Inquiry About Account Identity" at bounding box center [206, 492] width 189 height 49
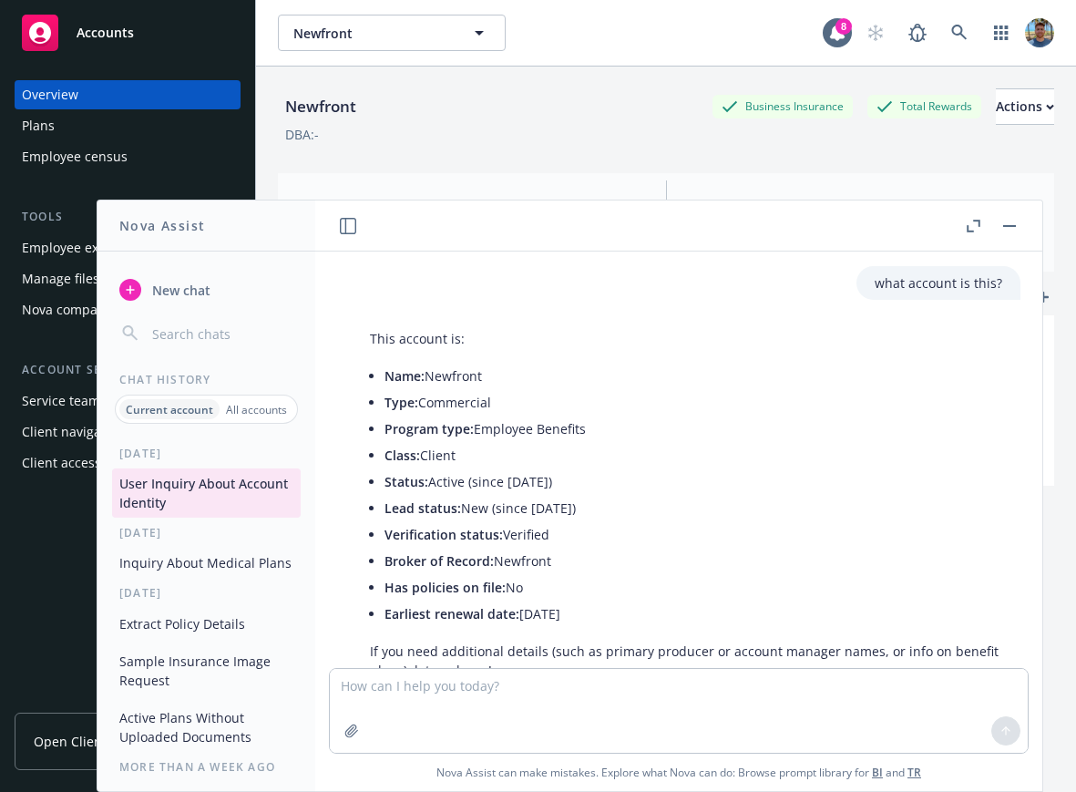
click at [178, 675] on button "Sample Insurance Image Request" at bounding box center [206, 670] width 189 height 49
